Goal: Information Seeking & Learning: Learn about a topic

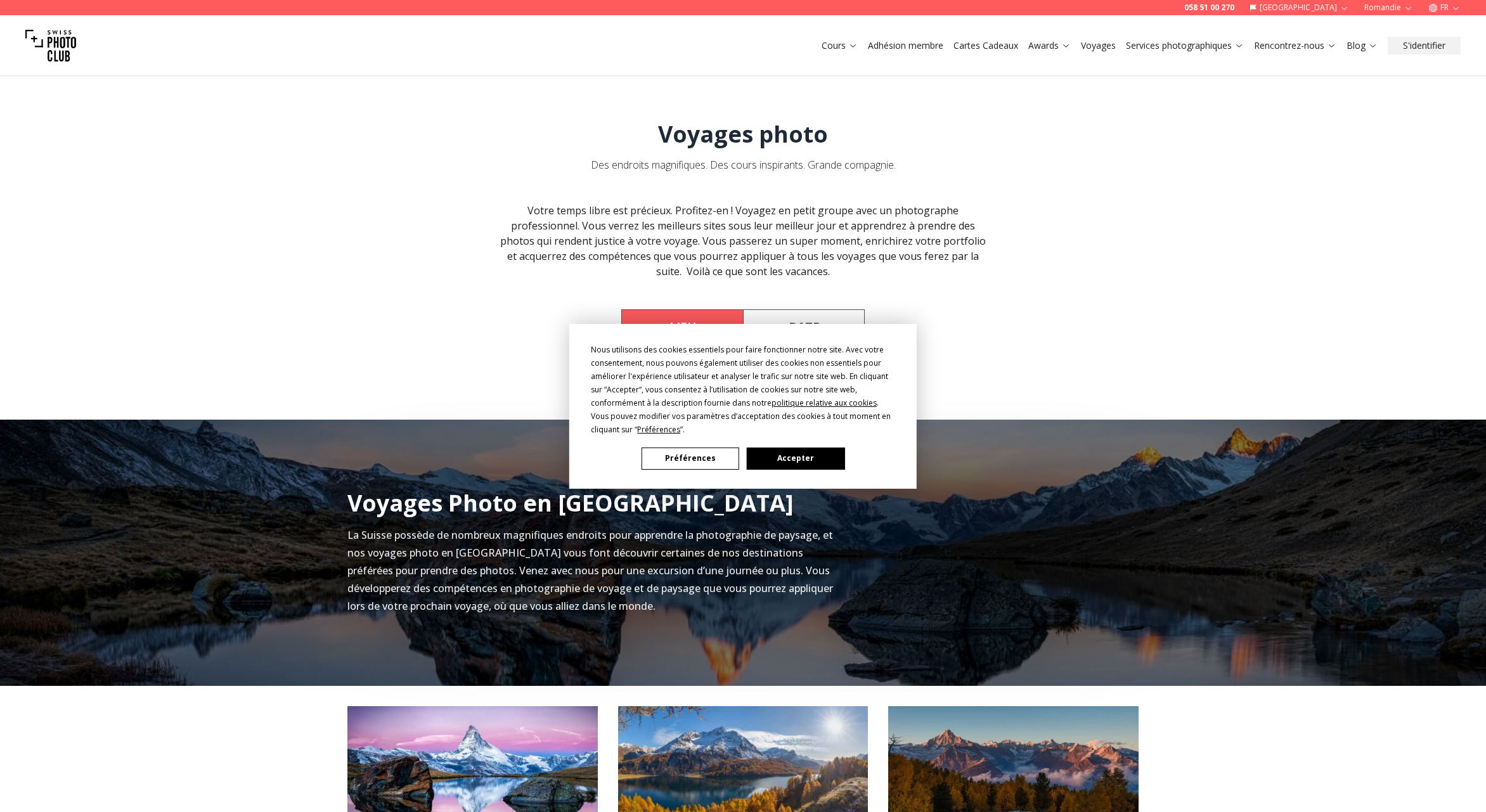
click at [797, 457] on button "Accepter" at bounding box center [795, 458] width 97 height 22
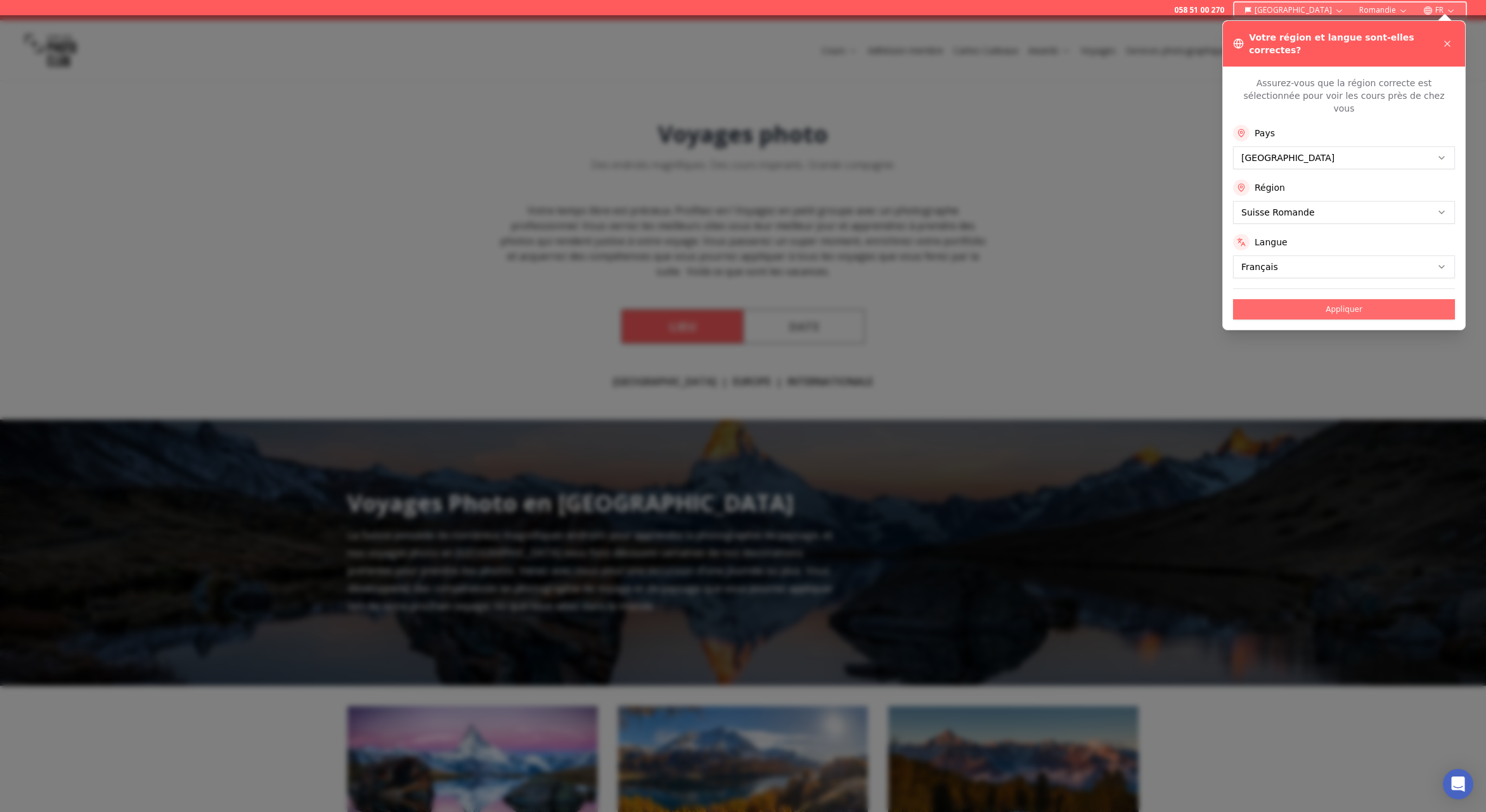
click at [1356, 299] on button "Appliquer" at bounding box center [1344, 309] width 222 height 20
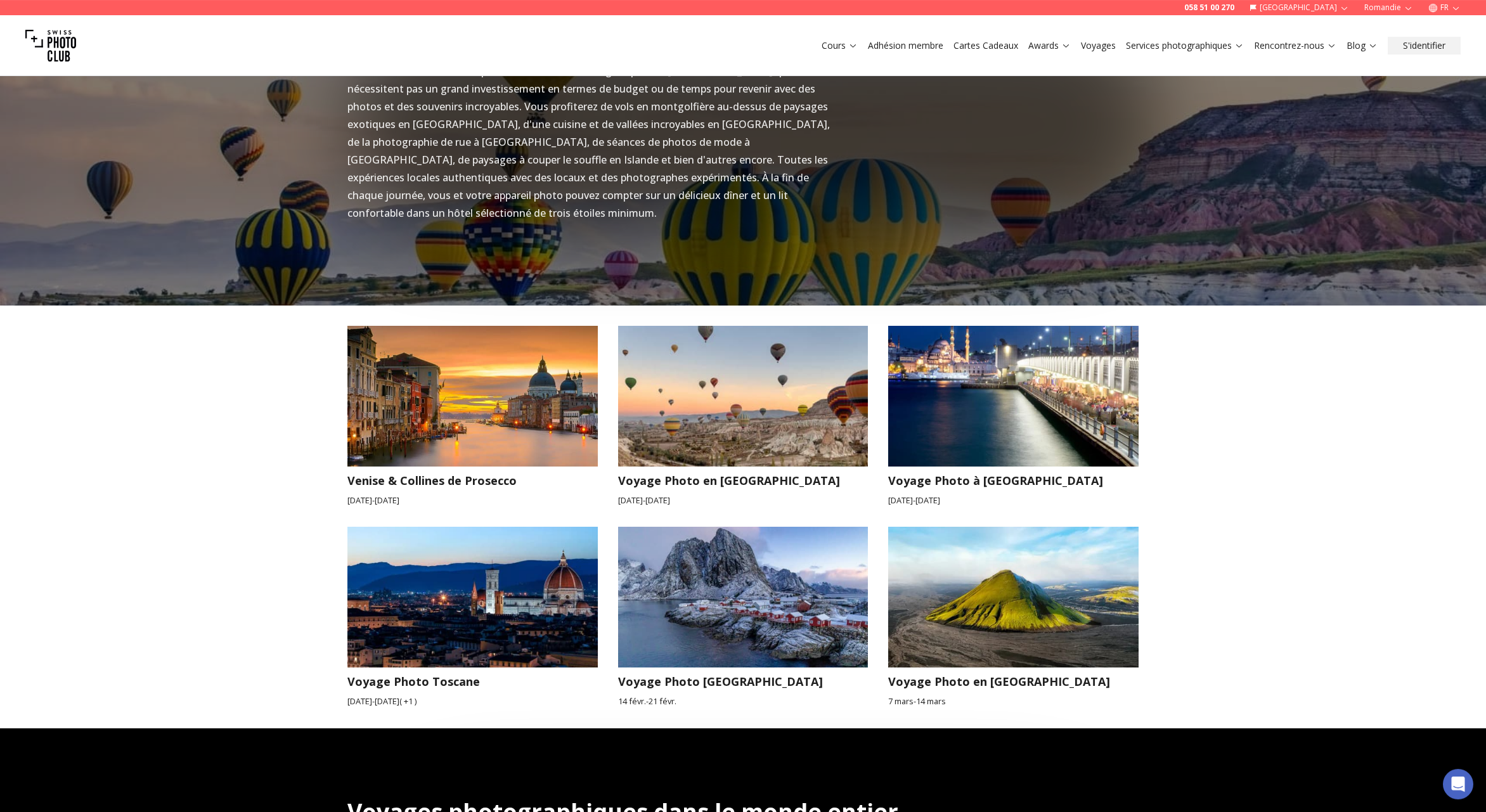
scroll to position [989, 0]
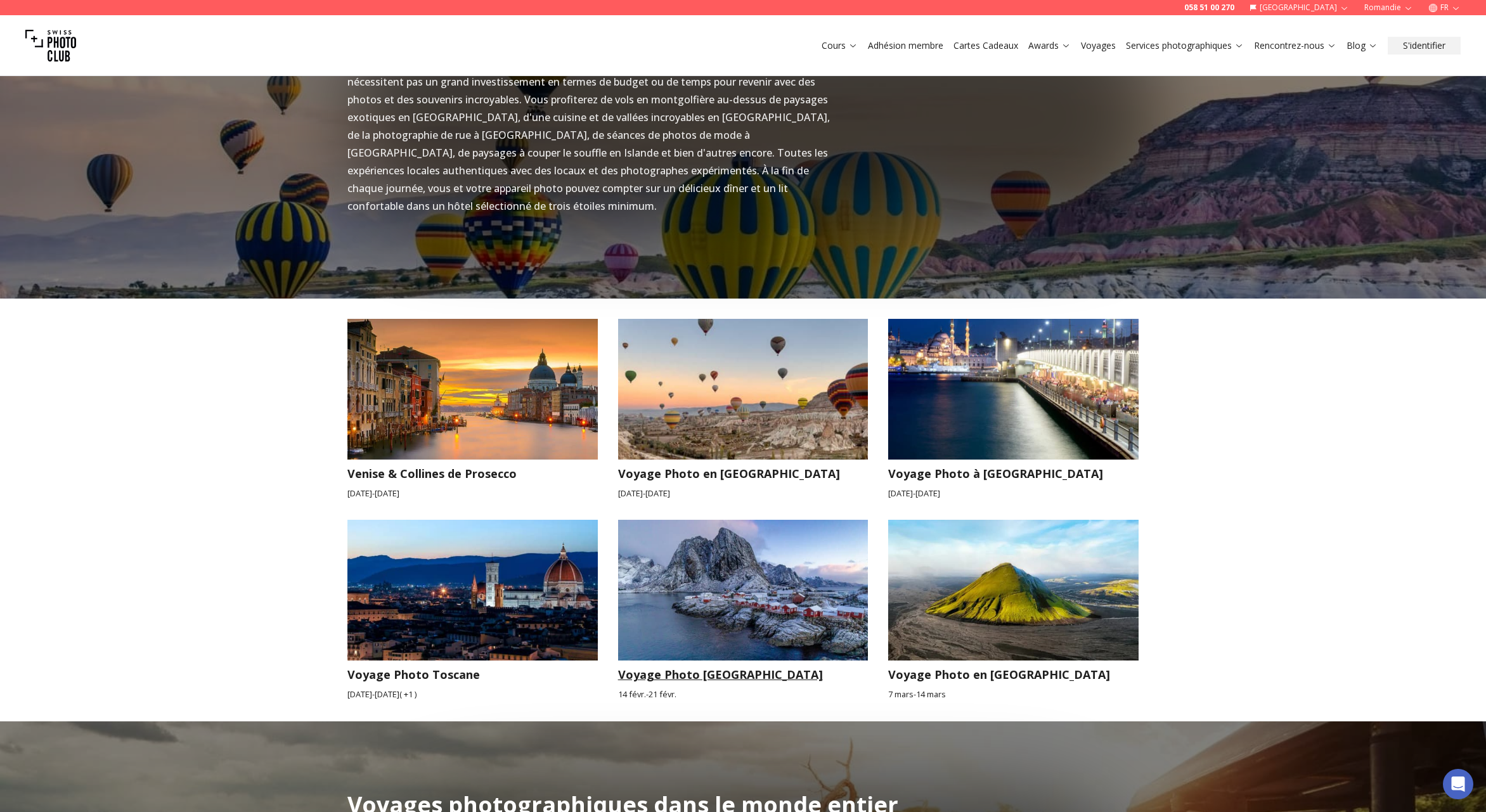
click at [795, 565] on img at bounding box center [743, 590] width 250 height 141
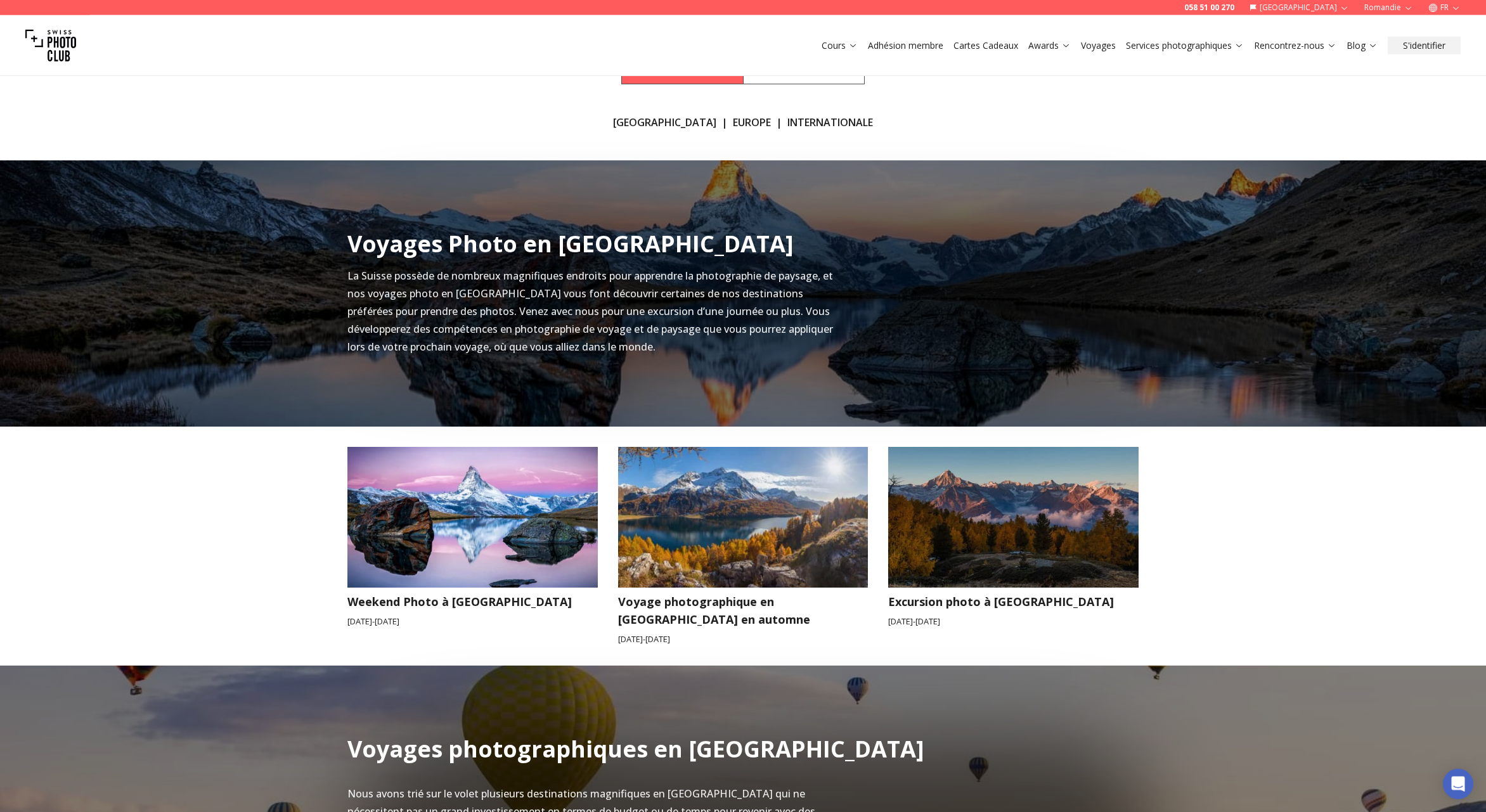
scroll to position [330, 0]
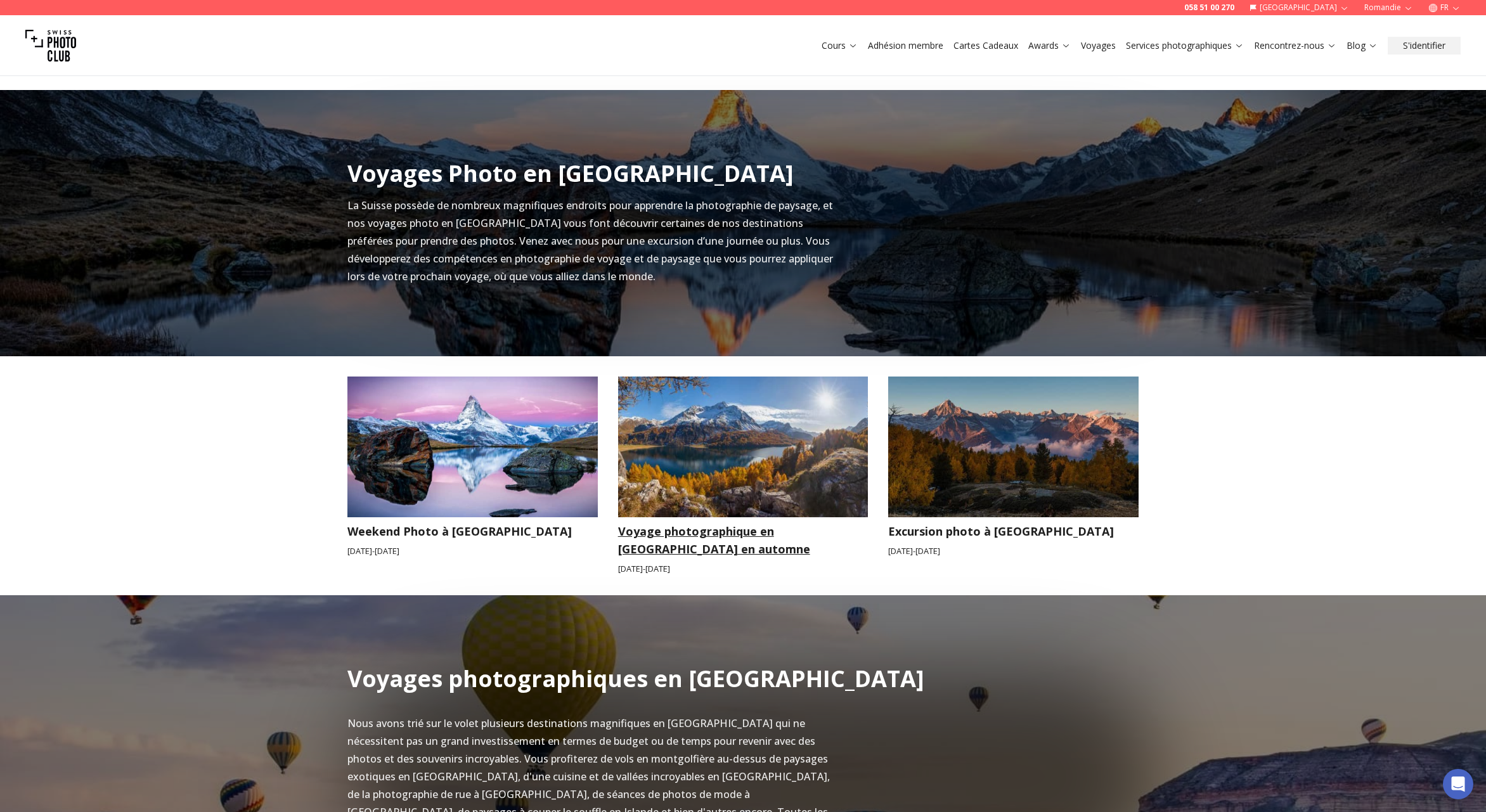
click at [833, 462] on img at bounding box center [743, 447] width 250 height 141
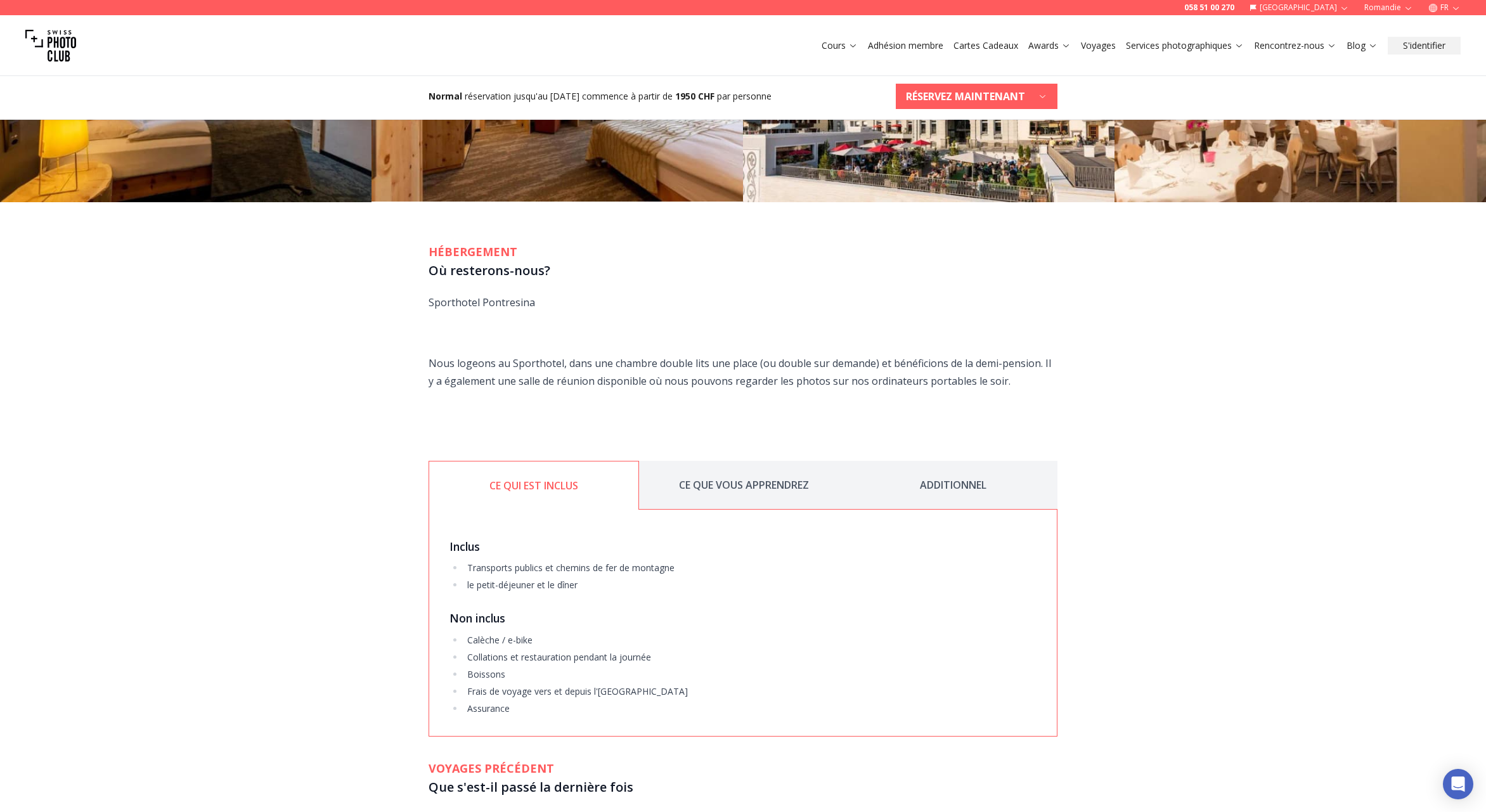
scroll to position [1780, 0]
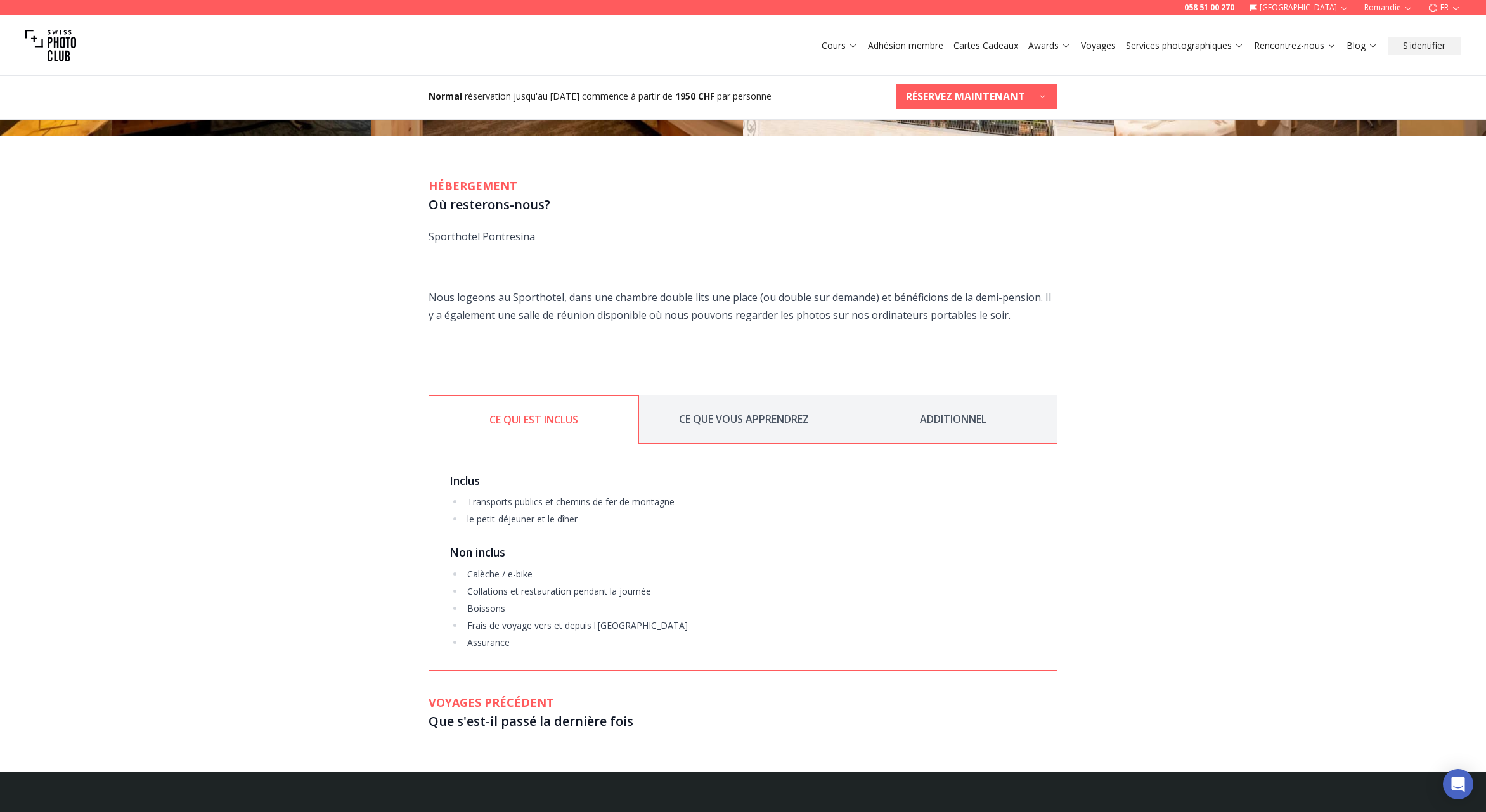
click at [753, 419] on button "CE QUE VOUS APPRENDREZ" at bounding box center [743, 418] width 209 height 49
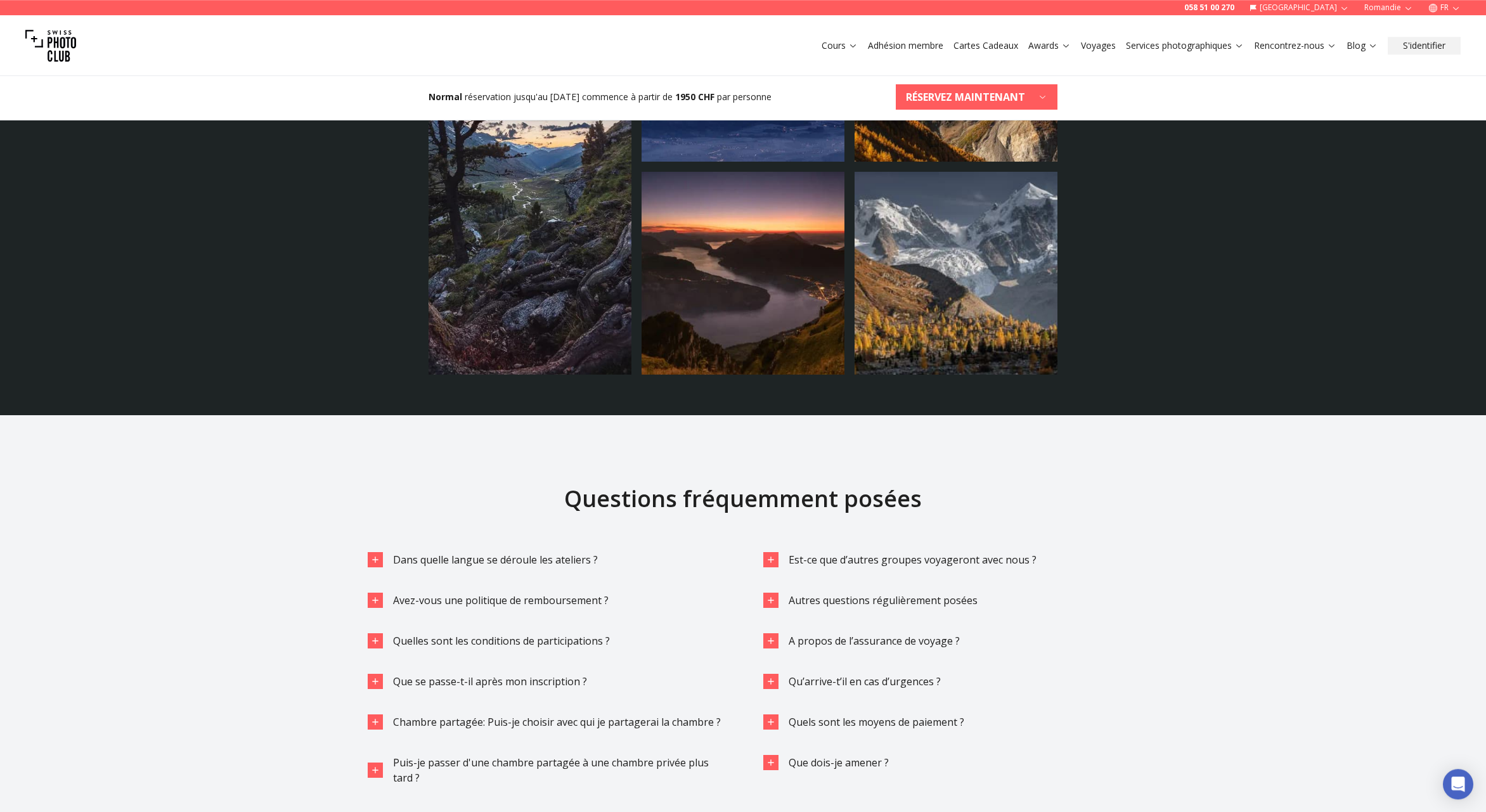
scroll to position [3032, 0]
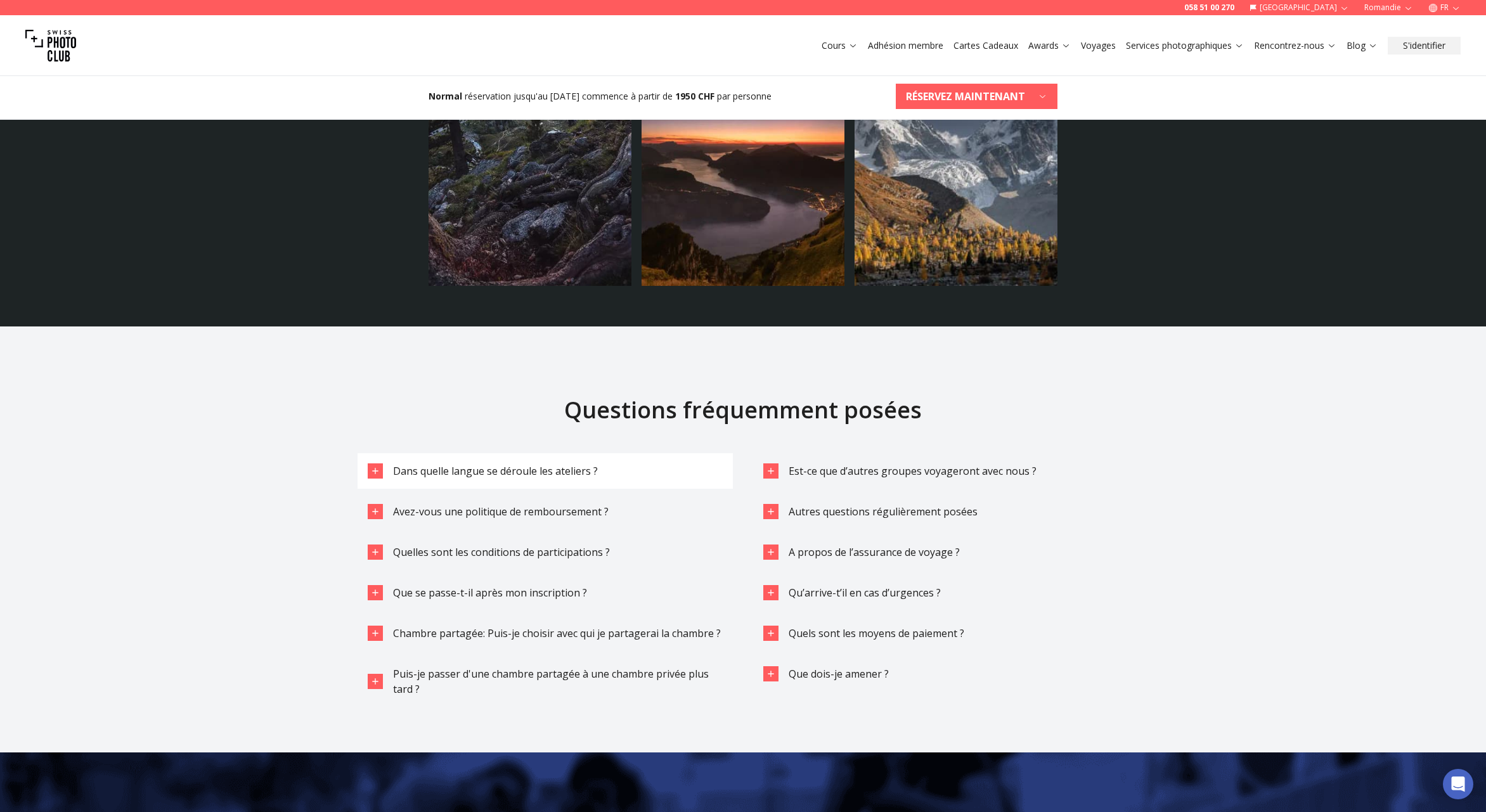
click at [508, 475] on span "Dans quelle langue se déroule les ateliers ?" at bounding box center [494, 471] width 204 height 14
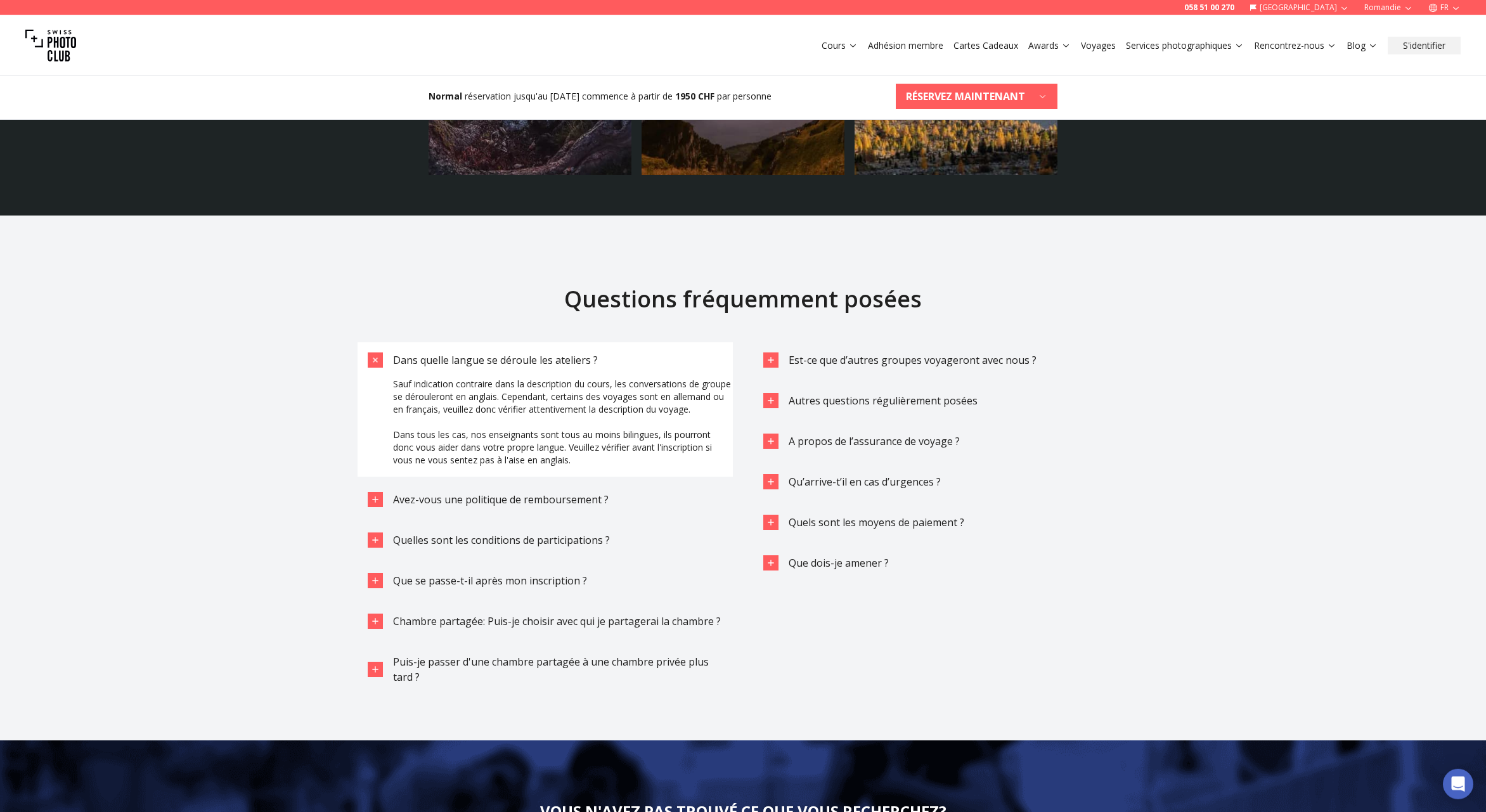
scroll to position [3164, 0]
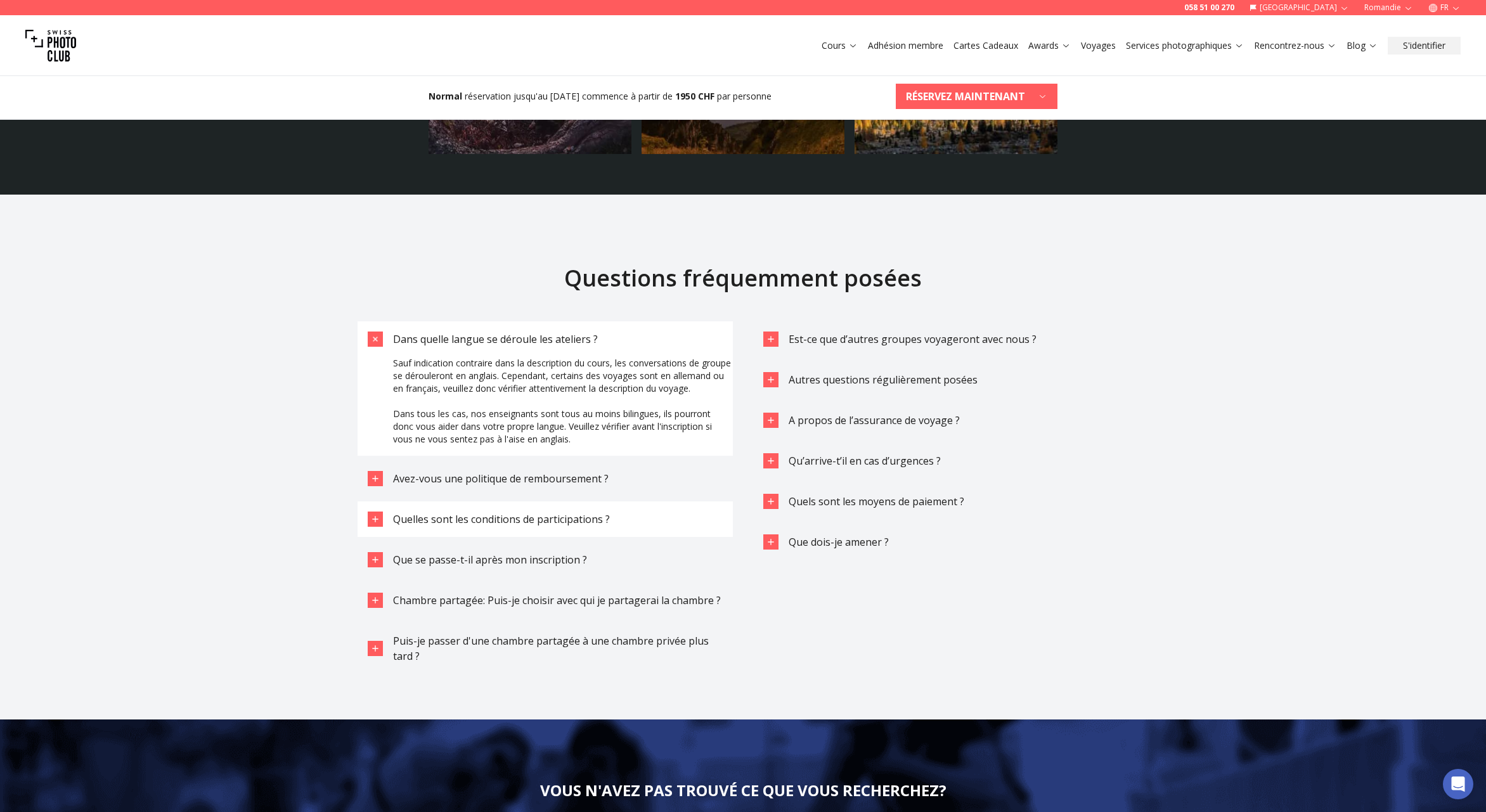
click at [560, 526] on span "Quelles sont les conditions de participations ?" at bounding box center [501, 519] width 217 height 14
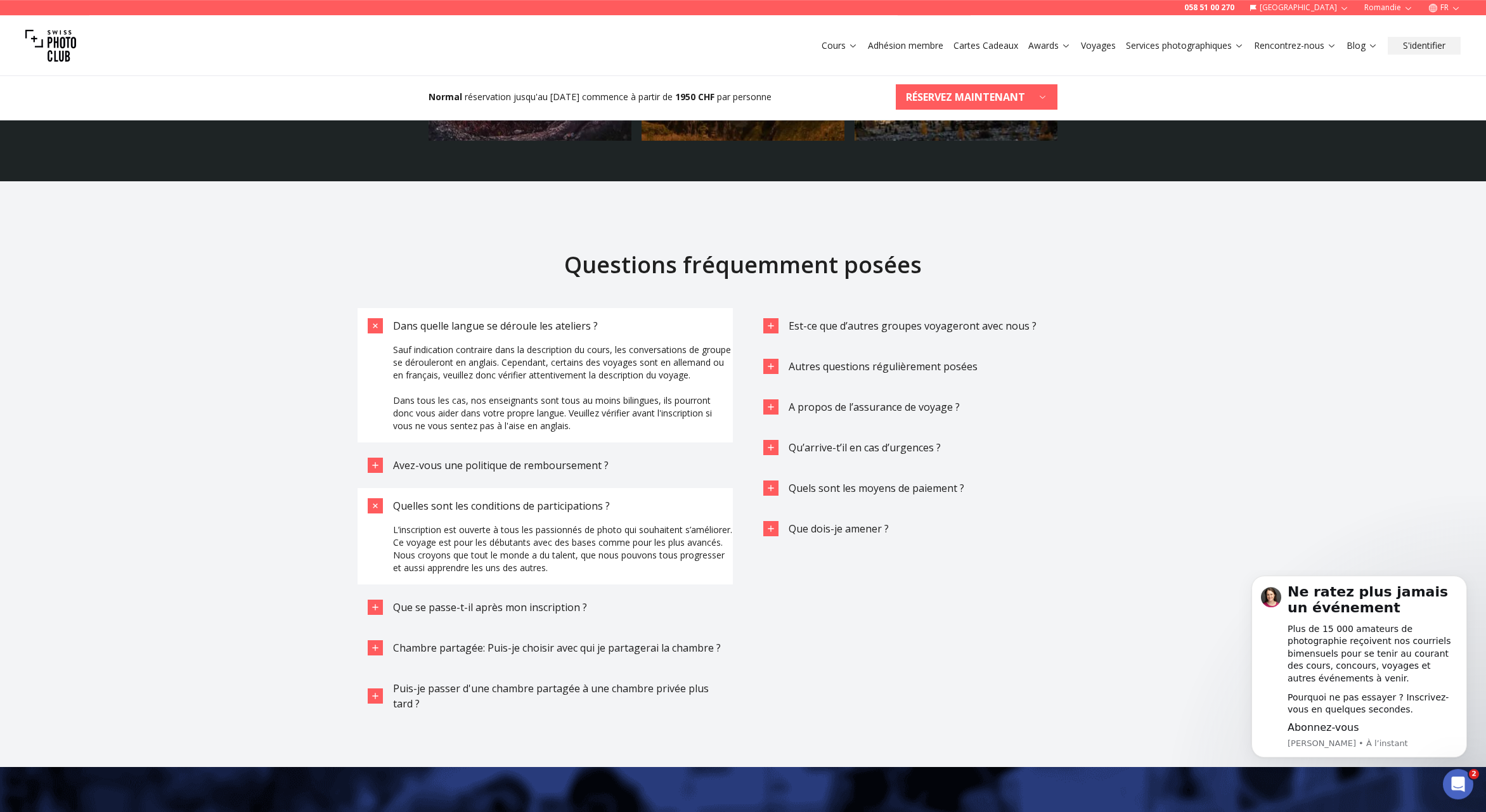
scroll to position [3230, 0]
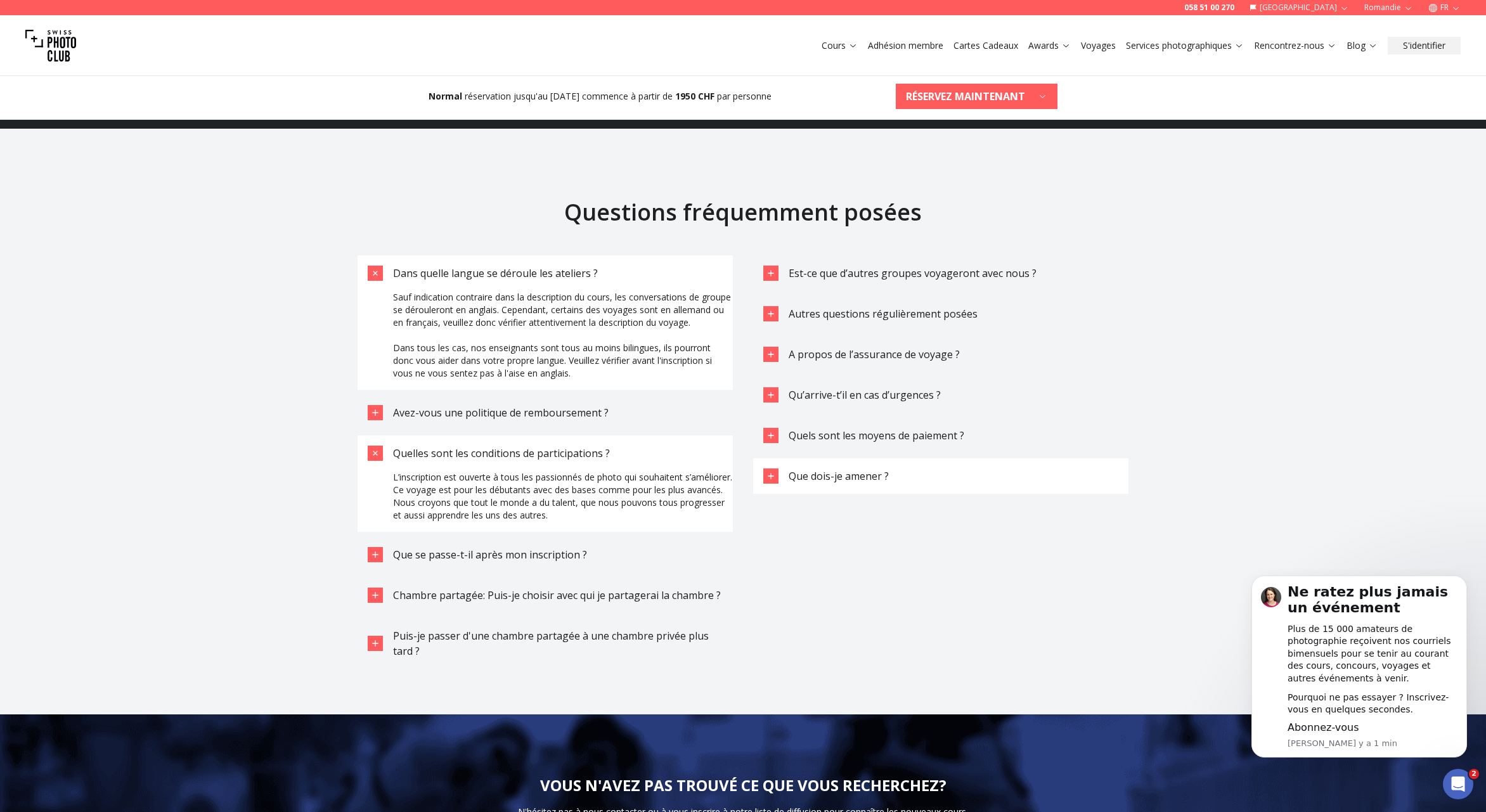
click at [844, 469] on button "Que dois-je amener ?" at bounding box center [940, 476] width 375 height 35
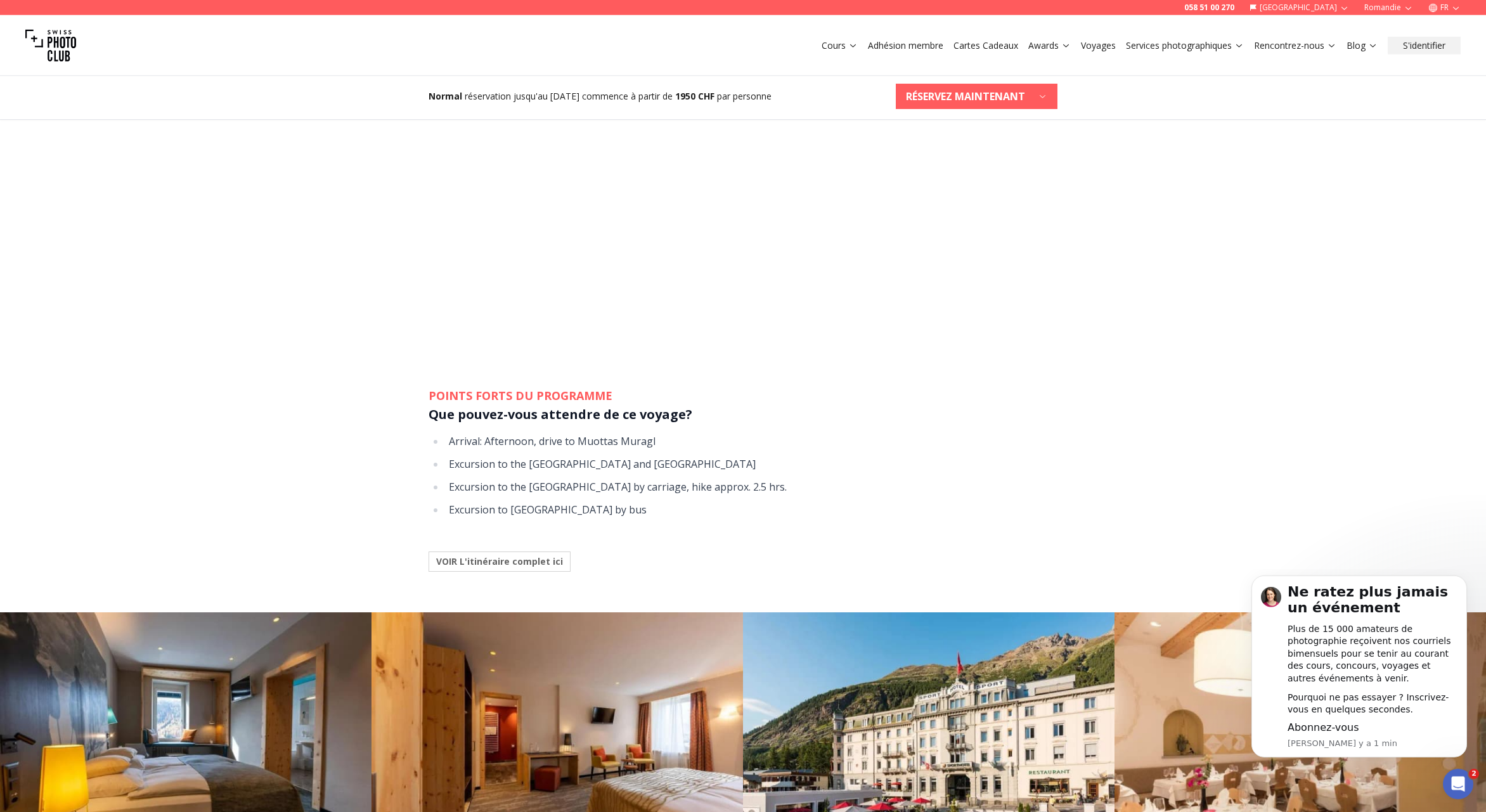
scroll to position [1121, 0]
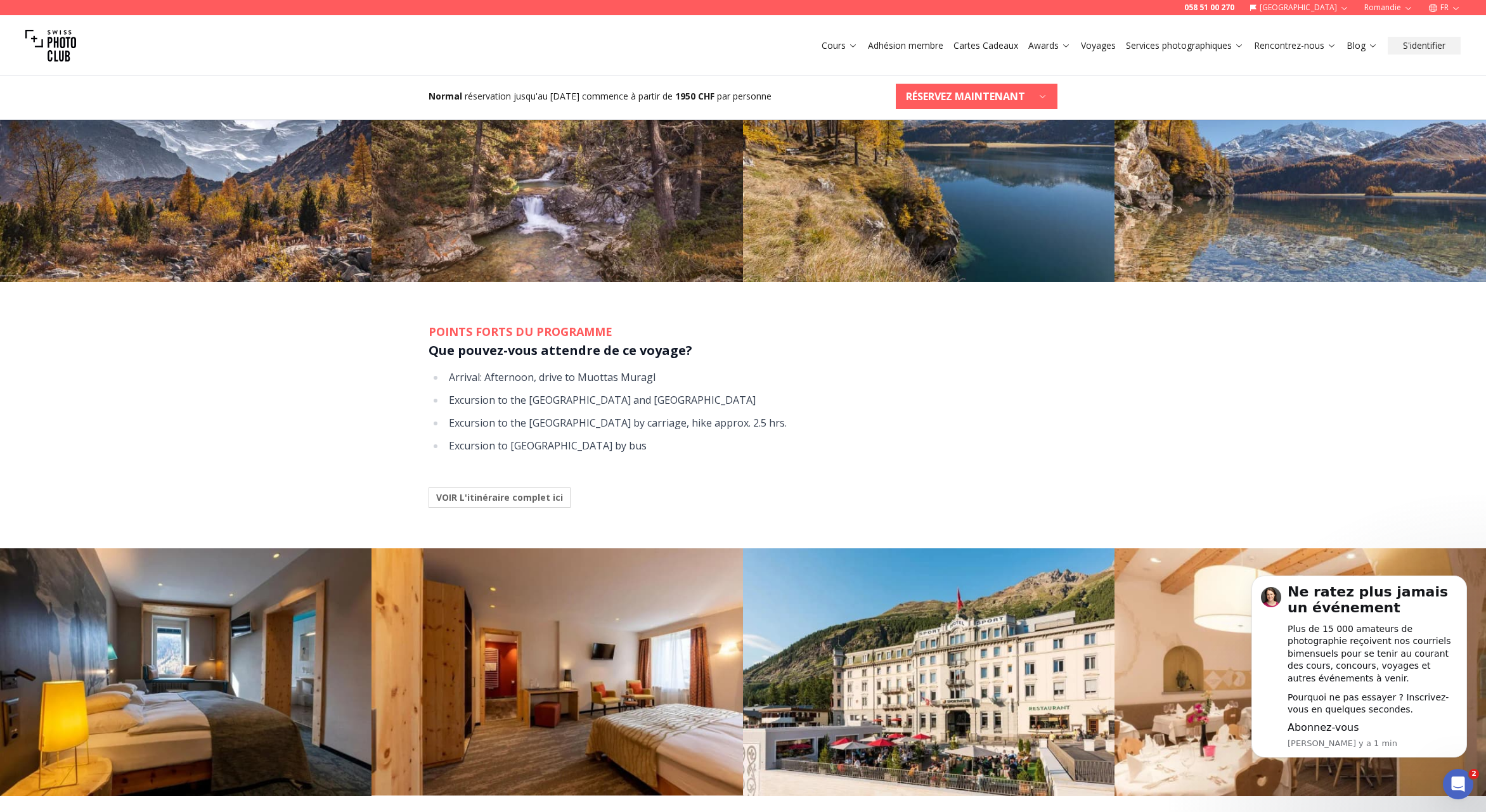
click at [540, 495] on b "VOIR L'itinéraire complet ici" at bounding box center [499, 497] width 126 height 12
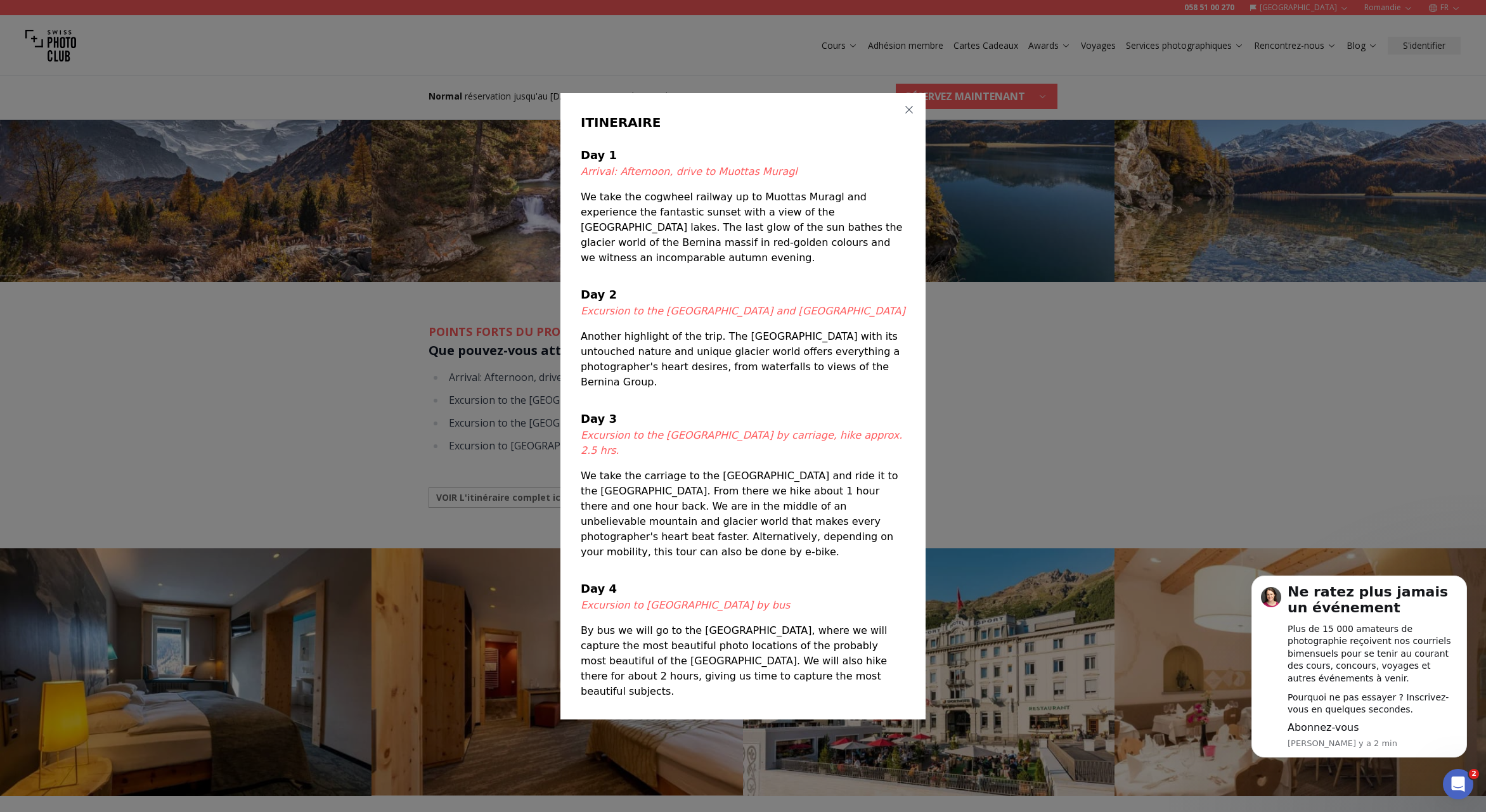
click at [911, 115] on icon "button" at bounding box center [908, 109] width 10 height 10
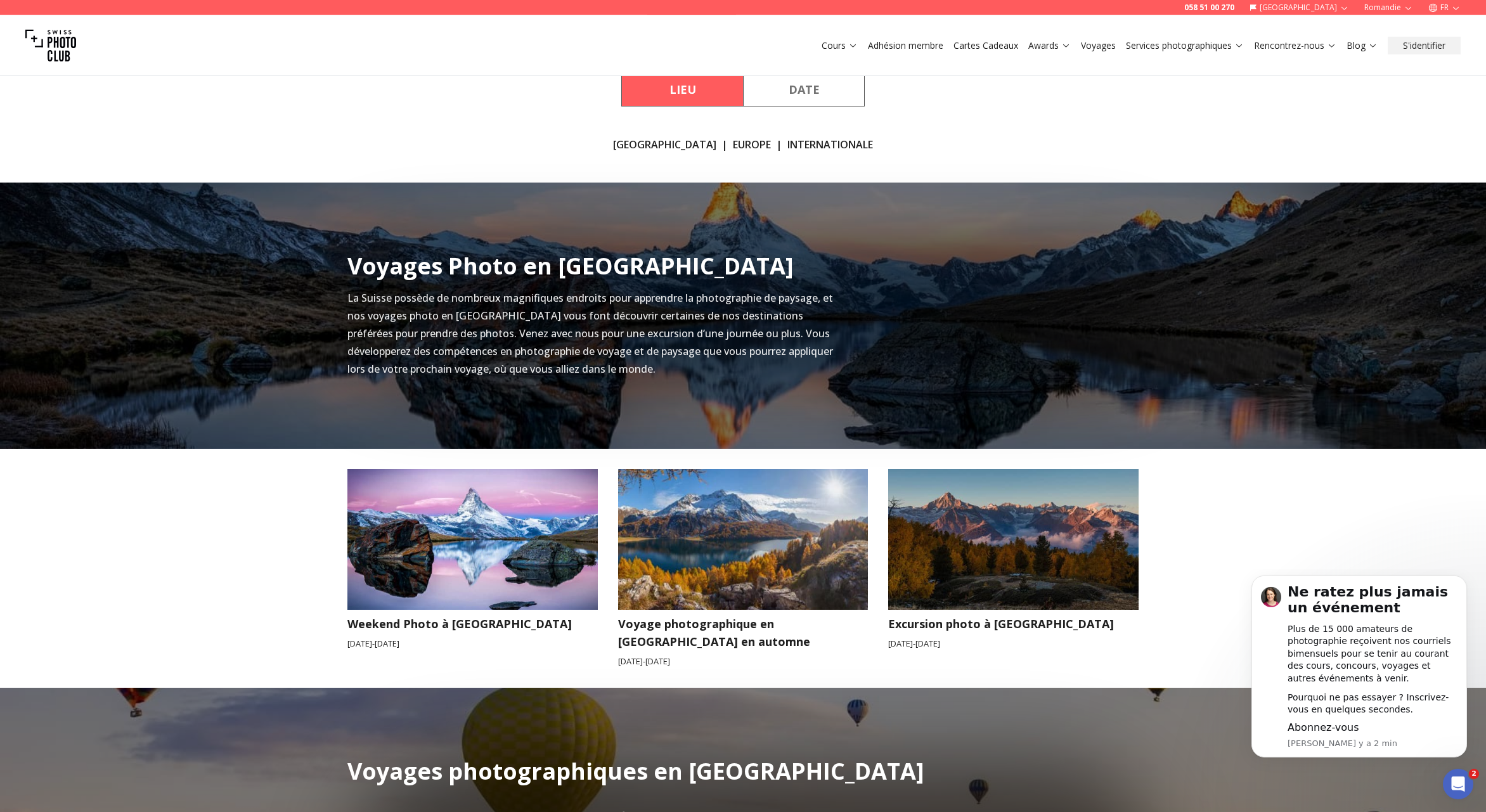
scroll to position [330, 0]
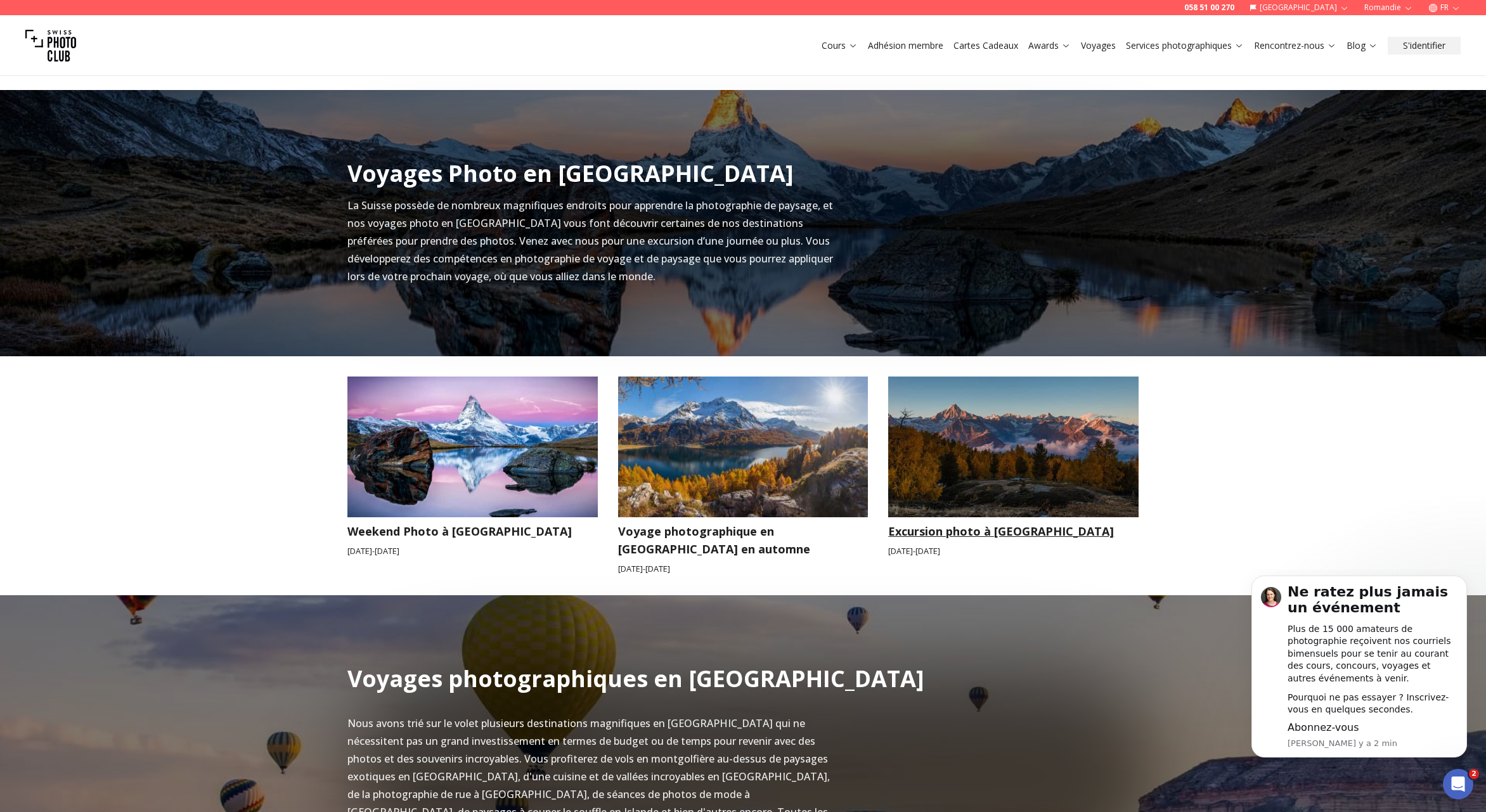
click at [1012, 460] on img at bounding box center [1013, 447] width 250 height 141
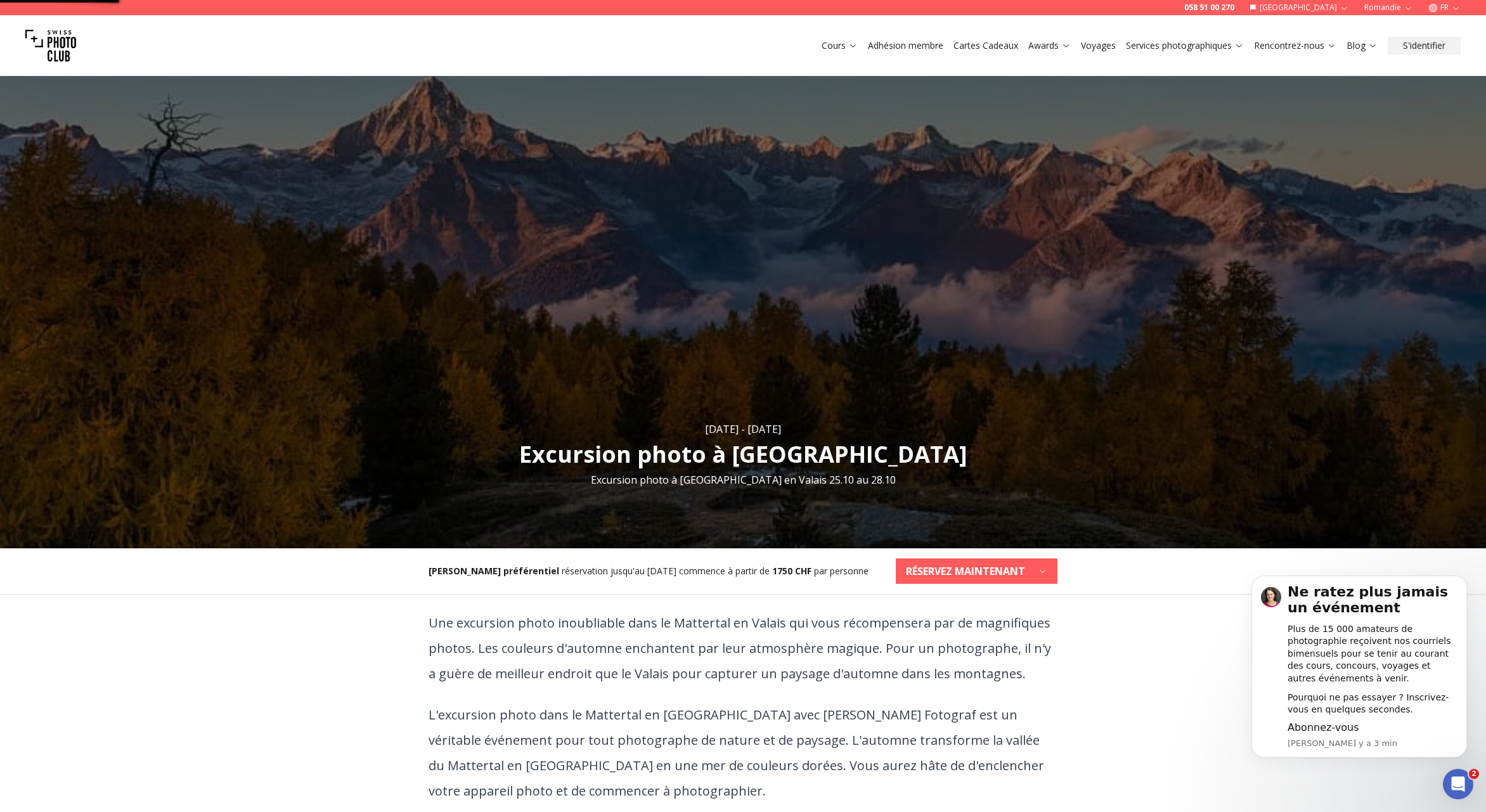
scroll to position [90, 0]
